Goal: Task Accomplishment & Management: Complete application form

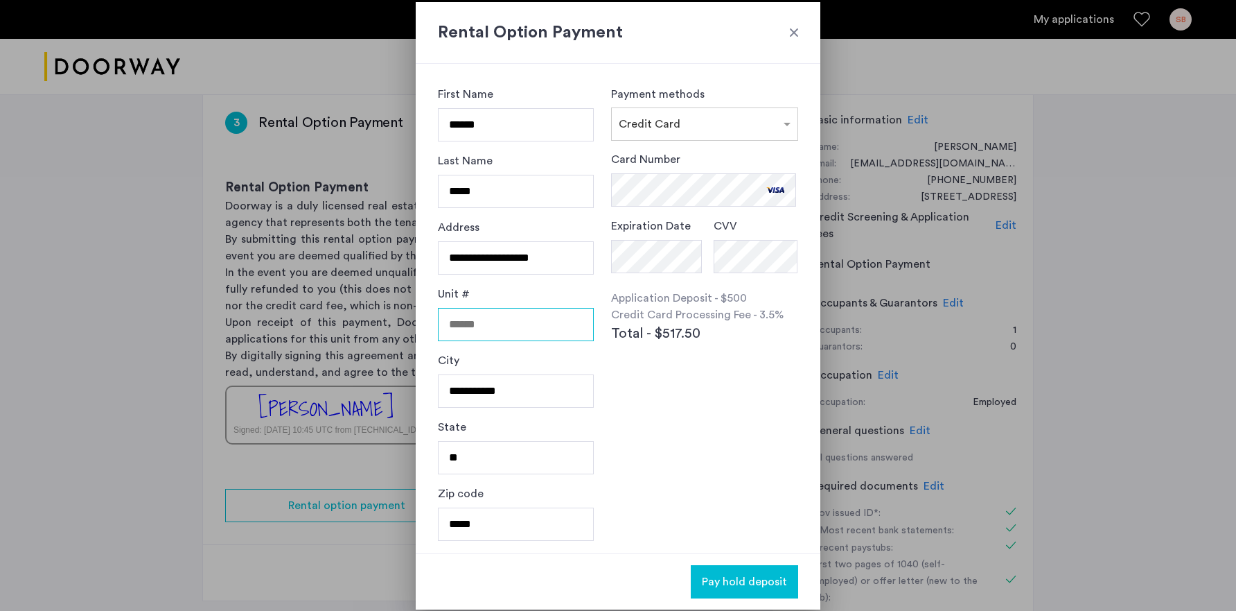
click at [541, 326] on input "Unit #" at bounding box center [516, 324] width 156 height 33
type input "**"
click at [673, 449] on div "Payment methods × Credit Card Card Number Expiration Date CVV Application Depos…" at bounding box center [704, 308] width 187 height 445
click at [737, 586] on span "Pay hold deposit" at bounding box center [744, 581] width 85 height 17
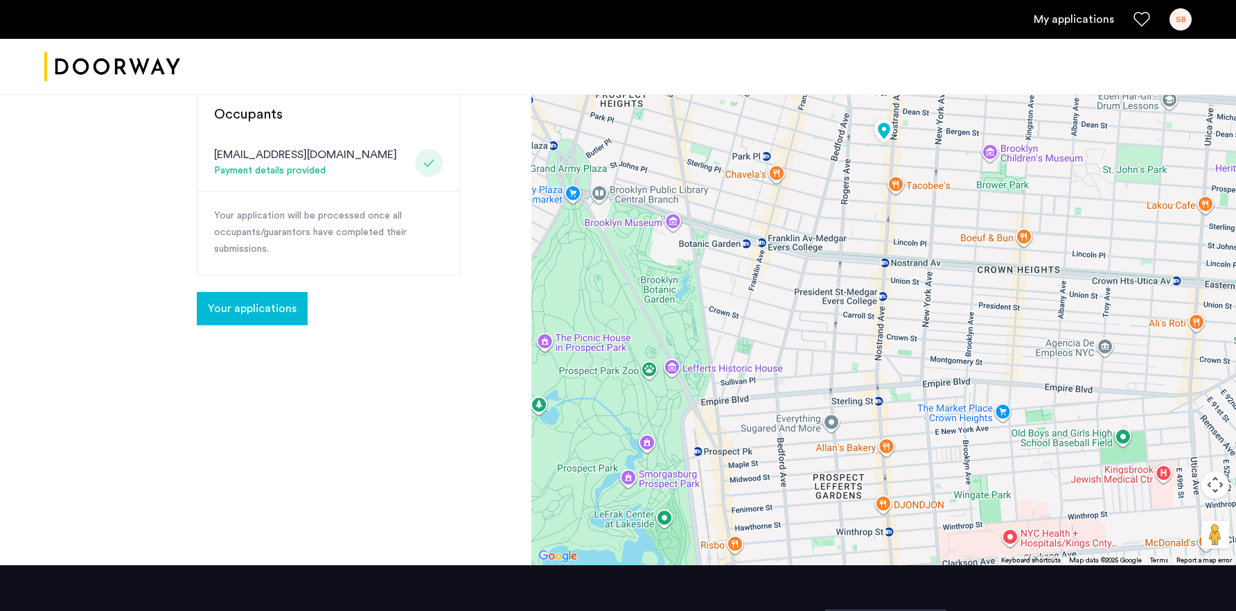
scroll to position [358, 0]
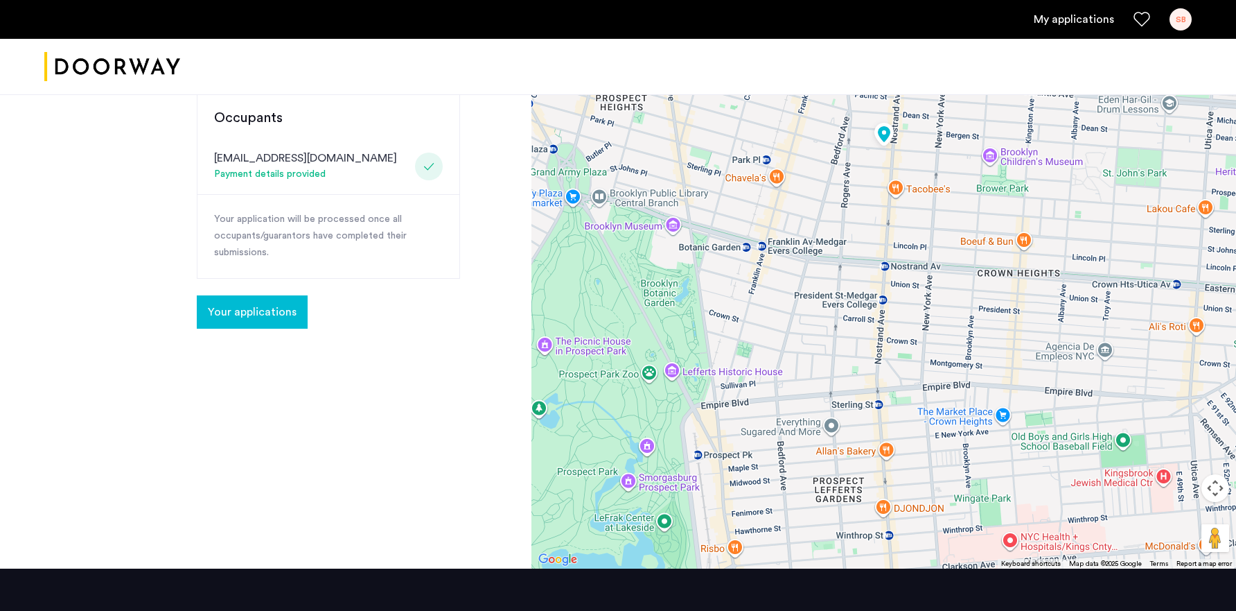
click at [272, 304] on span "Your applications" at bounding box center [252, 312] width 89 height 17
